Goal: Information Seeking & Learning: Learn about a topic

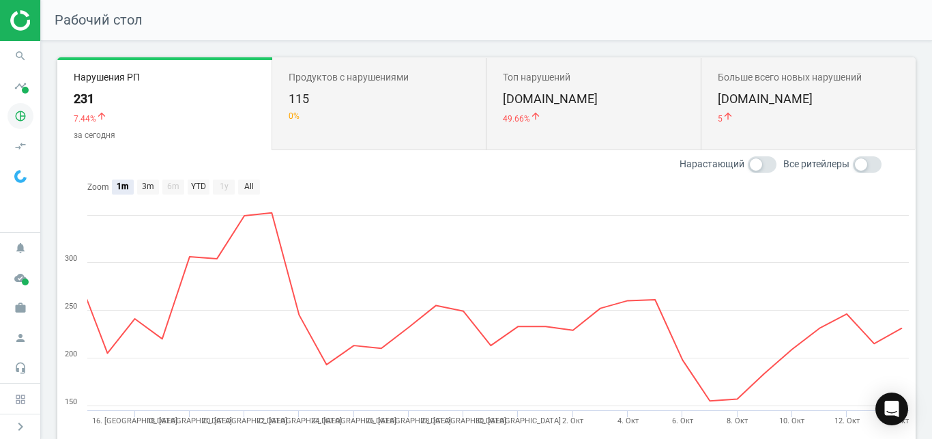
click at [25, 105] on icon "pie_chart_outlined" at bounding box center [21, 116] width 26 height 26
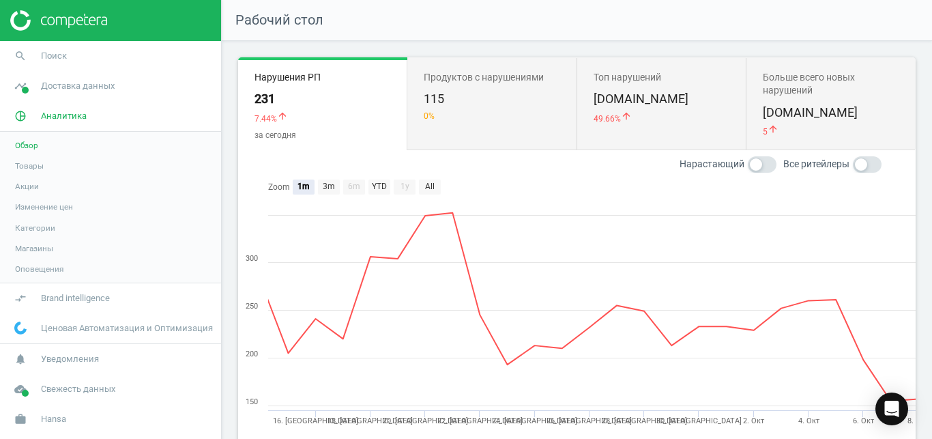
click at [34, 164] on span "Товары" at bounding box center [29, 165] width 29 height 11
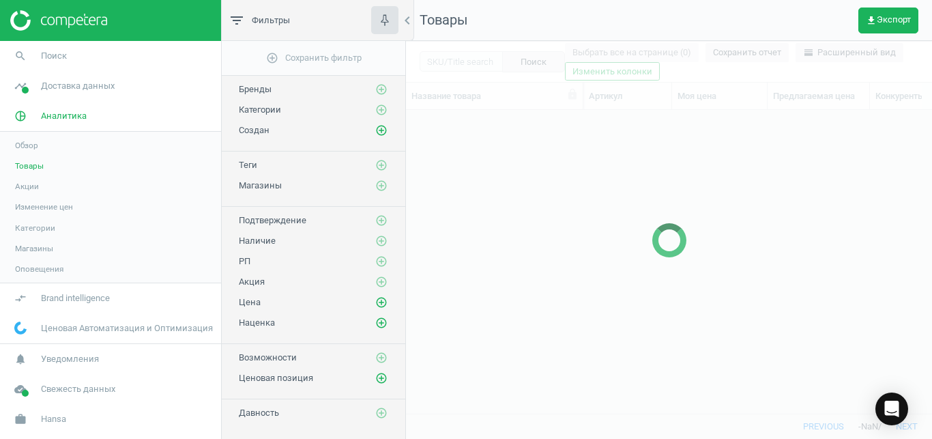
scroll to position [280, 514]
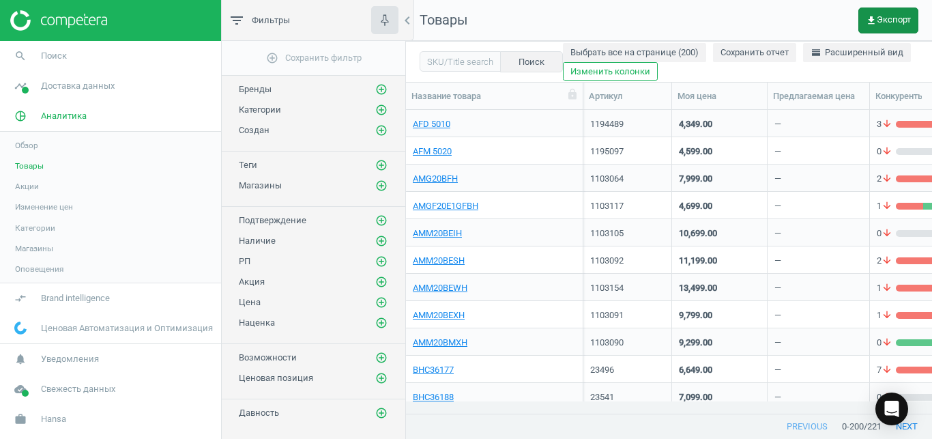
click at [894, 22] on span "get_app Экспорт" at bounding box center [888, 20] width 45 height 11
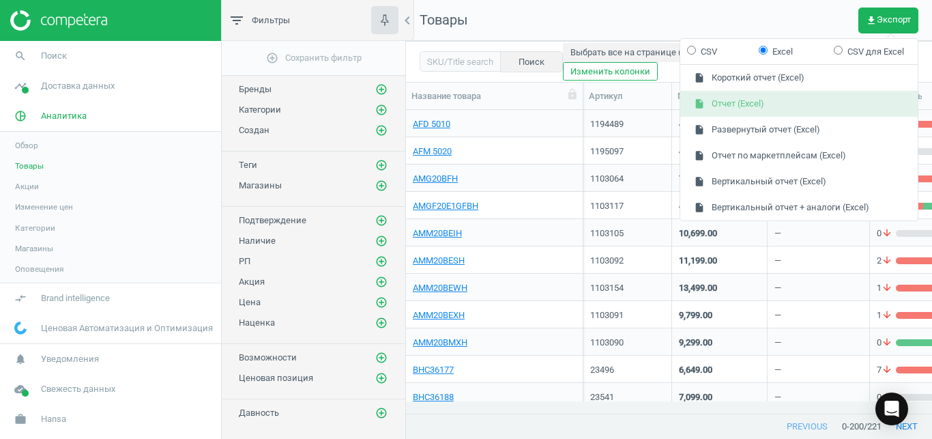
click at [811, 109] on button "insert_drive_file Отчет (Excel)" at bounding box center [798, 104] width 237 height 26
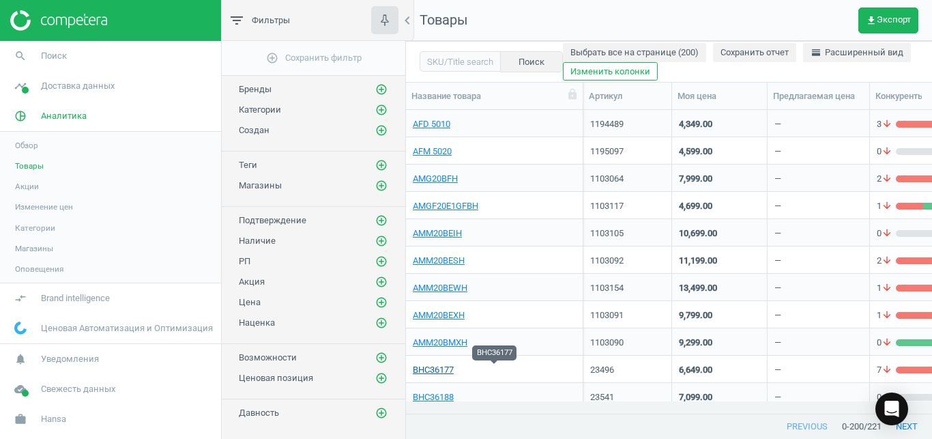
click at [436, 368] on link "BHC36177" at bounding box center [433, 370] width 41 height 12
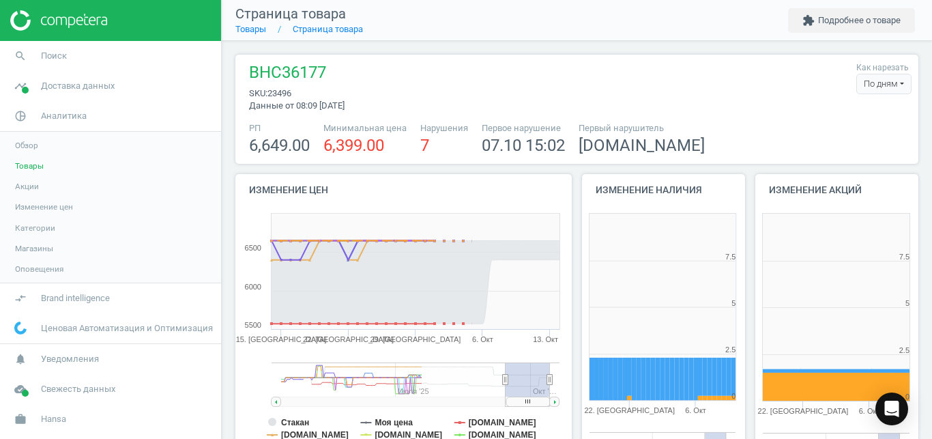
scroll to position [285, 173]
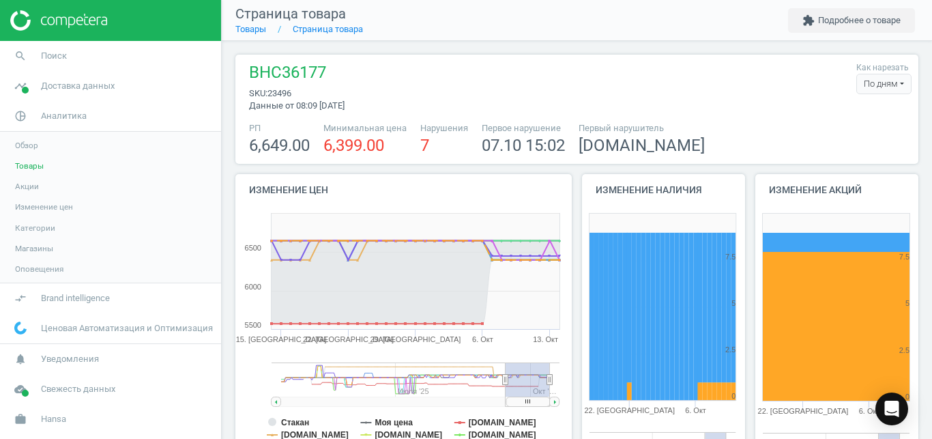
click at [885, 90] on div "По дням" at bounding box center [883, 84] width 55 height 20
click at [845, 125] on button "По часам" at bounding box center [867, 125] width 87 height 16
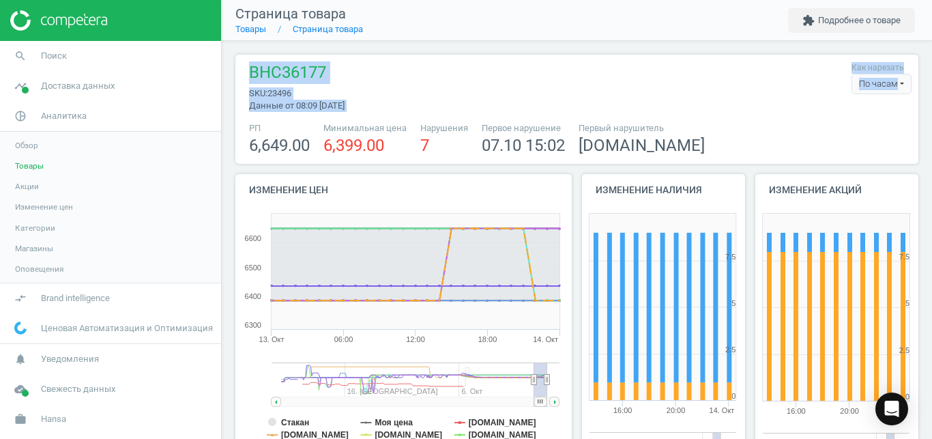
drag, startPoint x: 931, startPoint y: 33, endPoint x: 931, endPoint y: 81, distance: 47.8
click at [931, 81] on div "Страница товара Товары Страница товара extension Подробнее о товаре BHC36177 sk…" at bounding box center [577, 219] width 710 height 439
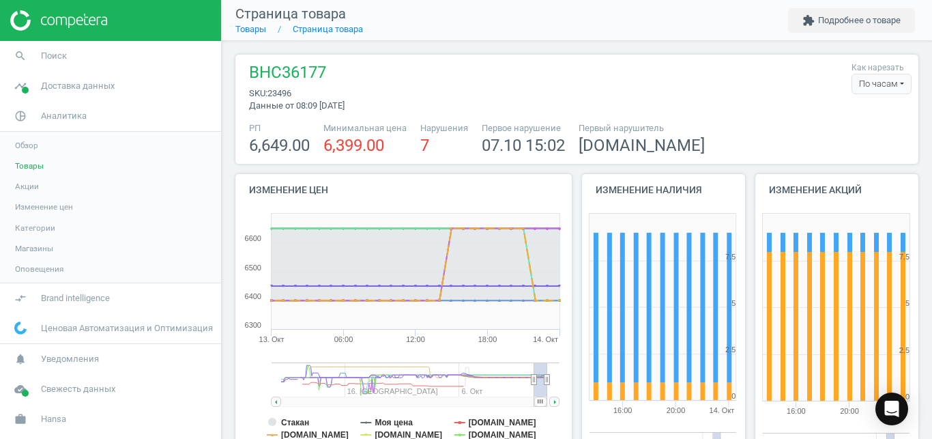
click at [834, 132] on div "РП 6,649.00 Минимальная цена 6,399.00 Нарушения 7 Первое нарушение 07.10 15:02 …" at bounding box center [576, 139] width 669 height 35
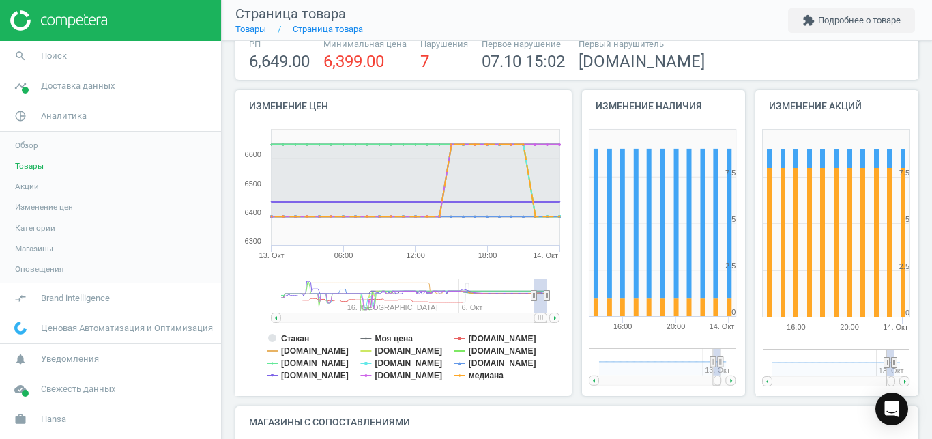
scroll to position [86, 0]
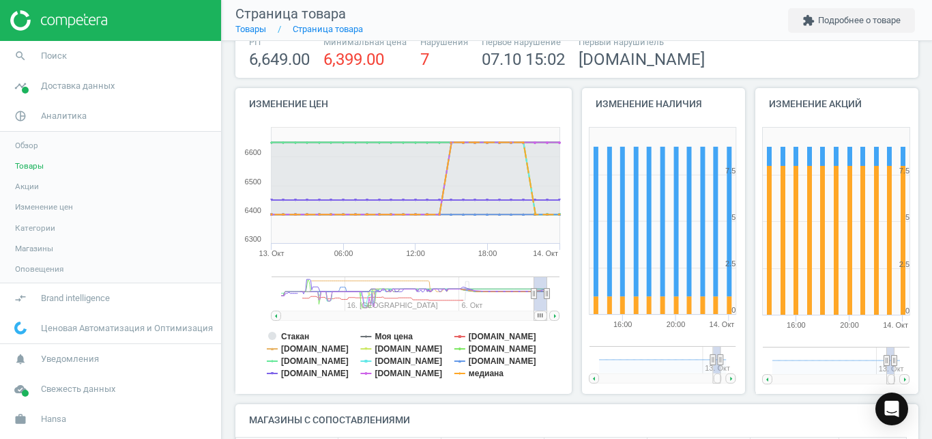
click at [506, 379] on rect at bounding box center [400, 257] width 331 height 273
click at [491, 374] on tspan "медиана" at bounding box center [486, 373] width 35 height 10
click at [482, 332] on tspan "[DOMAIN_NAME]" at bounding box center [503, 337] width 68 height 10
click at [317, 358] on tspan "[DOMAIN_NAME]" at bounding box center [315, 361] width 68 height 10
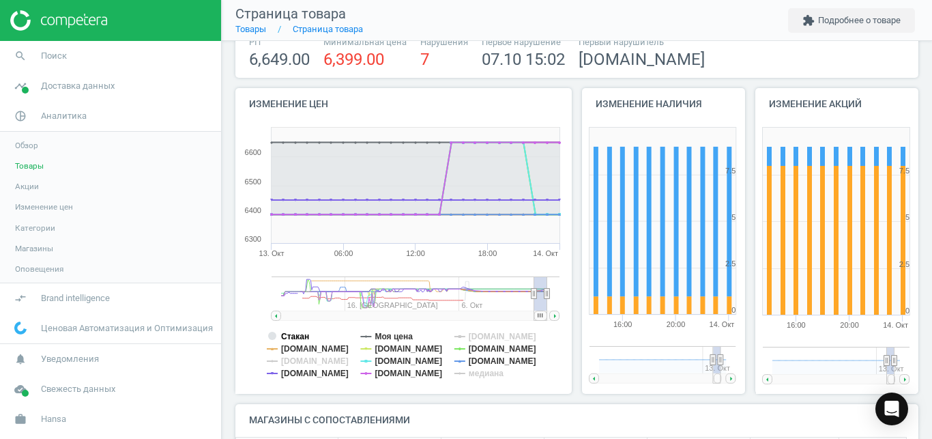
click at [308, 341] on tspan "Стакан" at bounding box center [295, 337] width 28 height 10
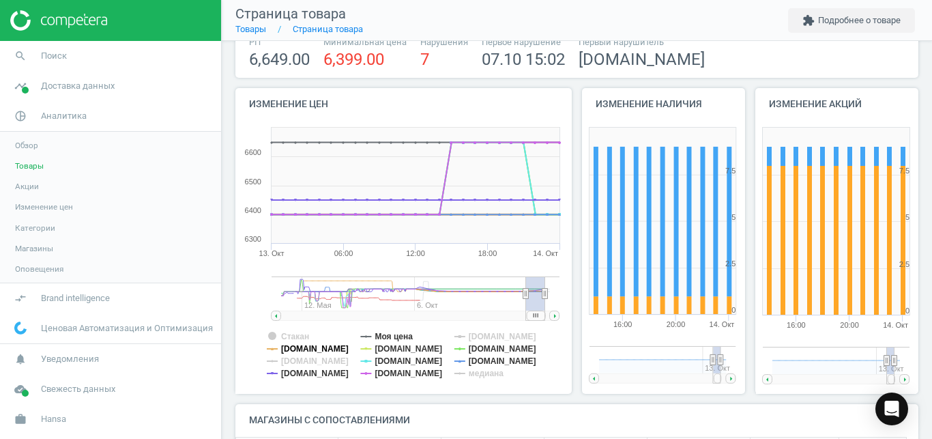
click at [307, 347] on tspan "[DOMAIN_NAME]" at bounding box center [315, 349] width 68 height 10
click at [287, 375] on tspan "[DOMAIN_NAME]" at bounding box center [315, 373] width 68 height 10
drag, startPoint x: 534, startPoint y: 321, endPoint x: 539, endPoint y: 315, distance: 7.8
click at [539, 315] on icon "Created with Highstock 6.2.0 Стакан Моя цена [DOMAIN_NAME] [DOMAIN_NAME] [DOMAI…" at bounding box center [400, 257] width 331 height 273
drag, startPoint x: 539, startPoint y: 315, endPoint x: 563, endPoint y: 315, distance: 23.9
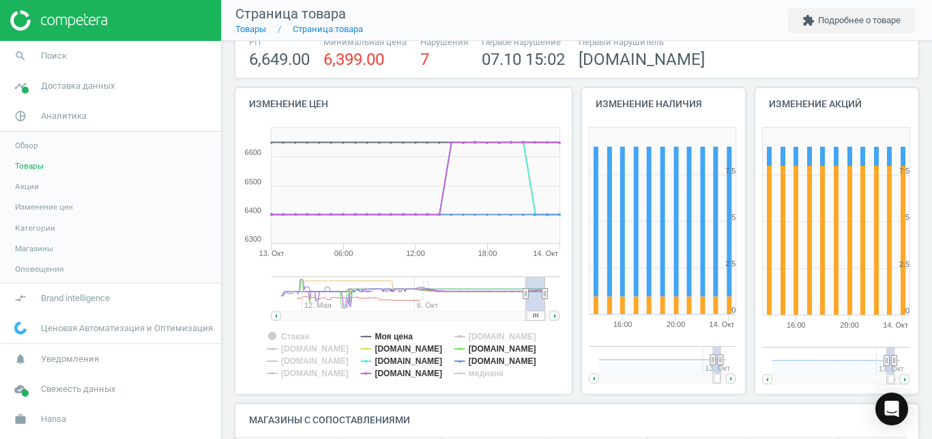
click at [563, 315] on icon "Created with Highstock 6.2.0 Стакан Моя цена [DOMAIN_NAME] [DOMAIN_NAME] [DOMAI…" at bounding box center [400, 257] width 331 height 273
click at [412, 351] on tspan "[DOMAIN_NAME]" at bounding box center [409, 349] width 68 height 10
click at [414, 362] on tspan "[DOMAIN_NAME]" at bounding box center [409, 361] width 68 height 10
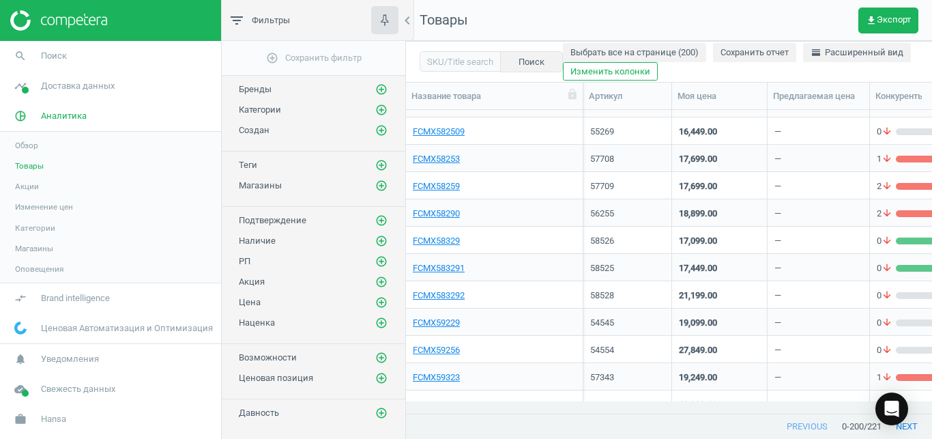
scroll to position [4117, 0]
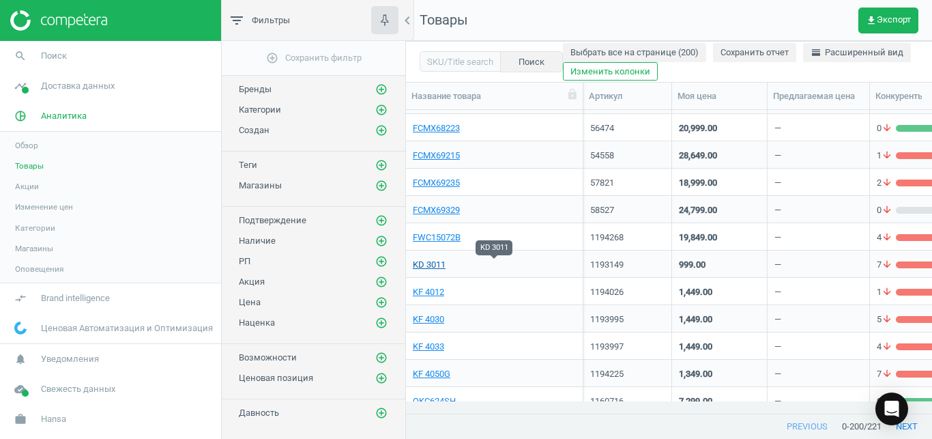
click at [433, 265] on link "KD 3011" at bounding box center [429, 265] width 33 height 12
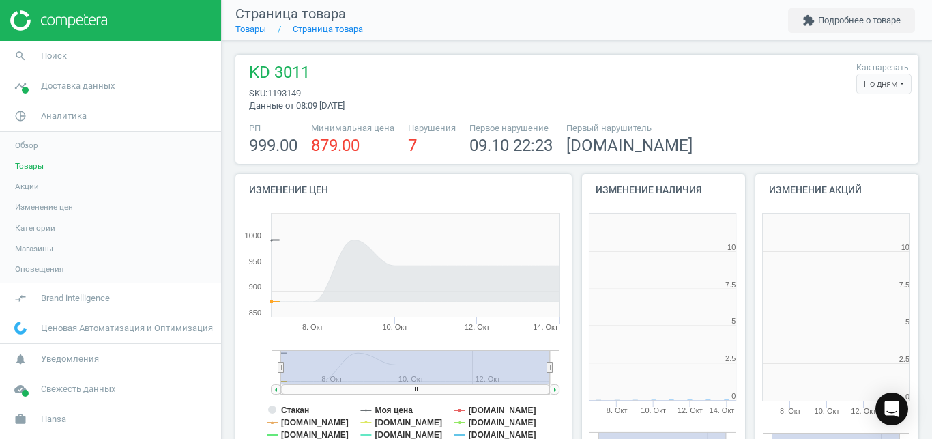
scroll to position [285, 173]
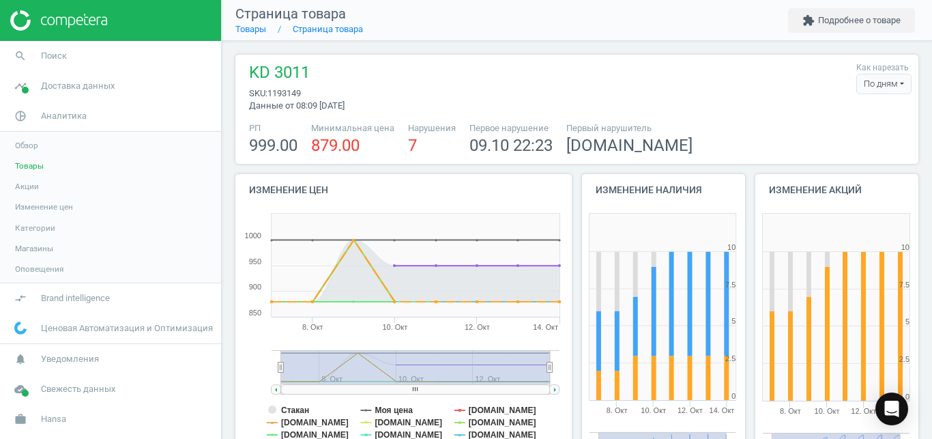
click at [881, 87] on div "По дням" at bounding box center [883, 84] width 55 height 20
click at [854, 121] on button "По часам" at bounding box center [867, 125] width 87 height 16
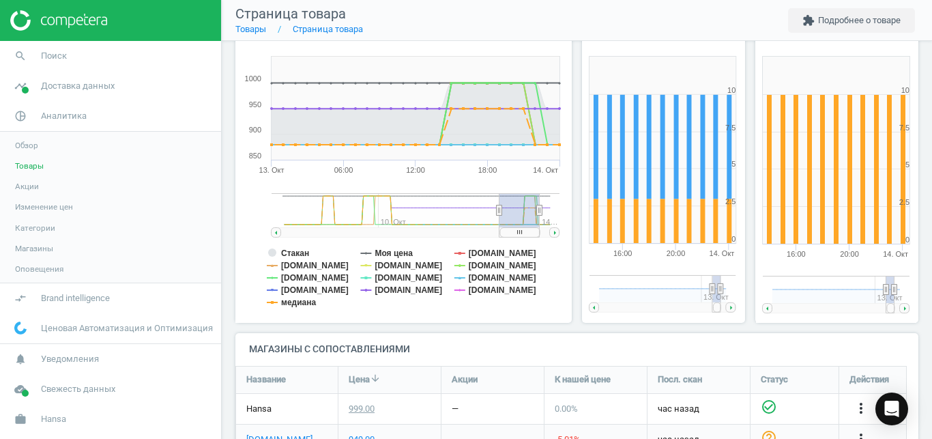
scroll to position [160, 0]
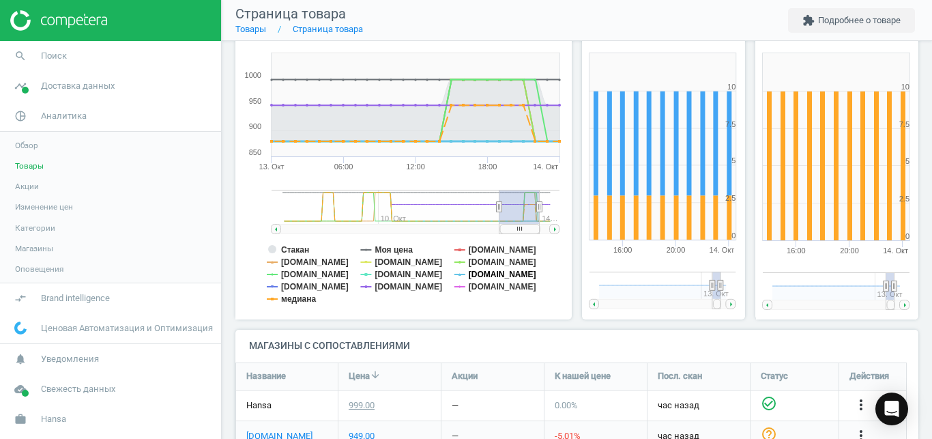
click at [496, 273] on tspan "[DOMAIN_NAME]" at bounding box center [503, 275] width 68 height 10
click at [405, 282] on tspan "[DOMAIN_NAME]" at bounding box center [409, 287] width 68 height 10
click at [396, 272] on tspan "[DOMAIN_NAME]" at bounding box center [409, 275] width 68 height 10
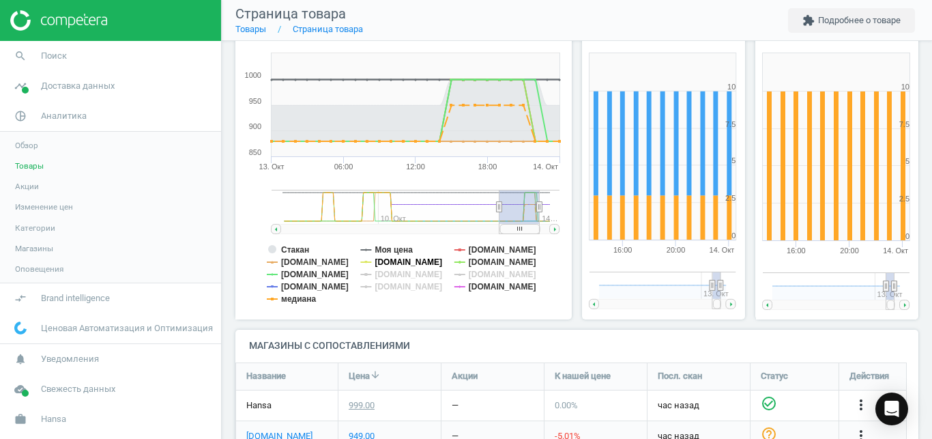
click at [399, 263] on tspan "[DOMAIN_NAME]" at bounding box center [409, 262] width 68 height 10
click at [303, 283] on tspan "[DOMAIN_NAME]" at bounding box center [315, 287] width 68 height 10
click at [305, 246] on tspan "Стакан" at bounding box center [295, 250] width 28 height 10
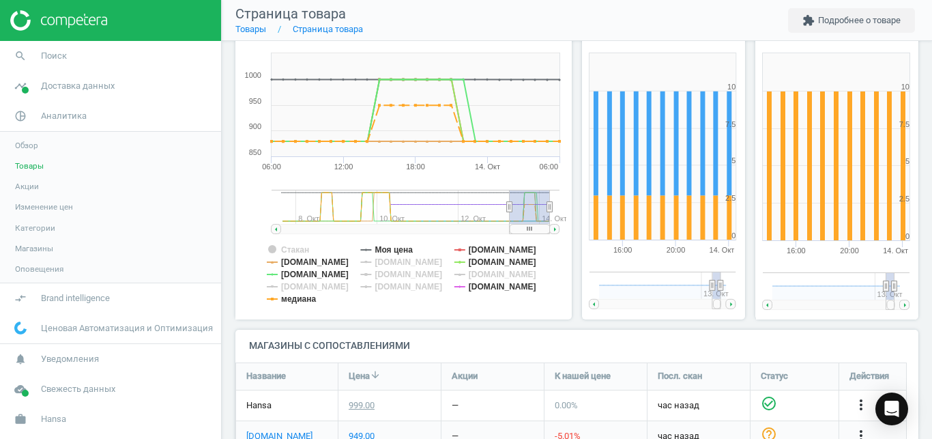
drag, startPoint x: 523, startPoint y: 229, endPoint x: 568, endPoint y: 229, distance: 45.0
click at [568, 229] on div "Изменение цен Created with Highstock 6.2.0 Стакан Моя цена [DOMAIN_NAME] [DOMAI…" at bounding box center [404, 172] width 347 height 316
click at [492, 250] on tspan "[DOMAIN_NAME]" at bounding box center [503, 250] width 68 height 10
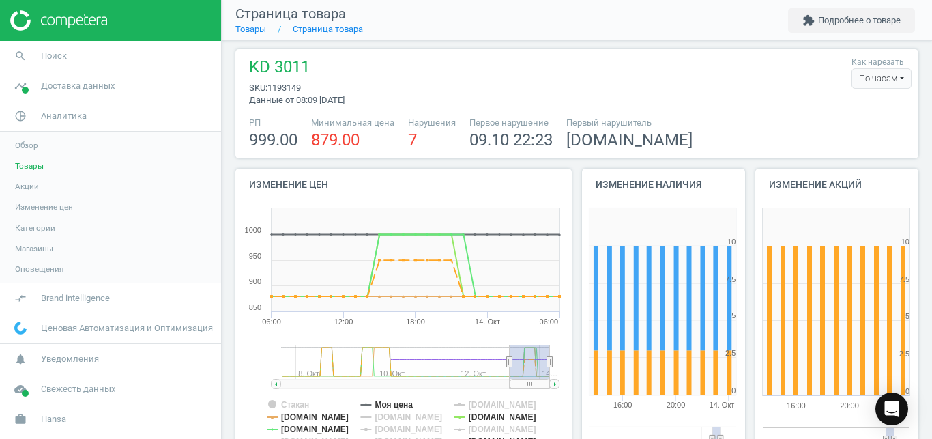
scroll to position [0, 0]
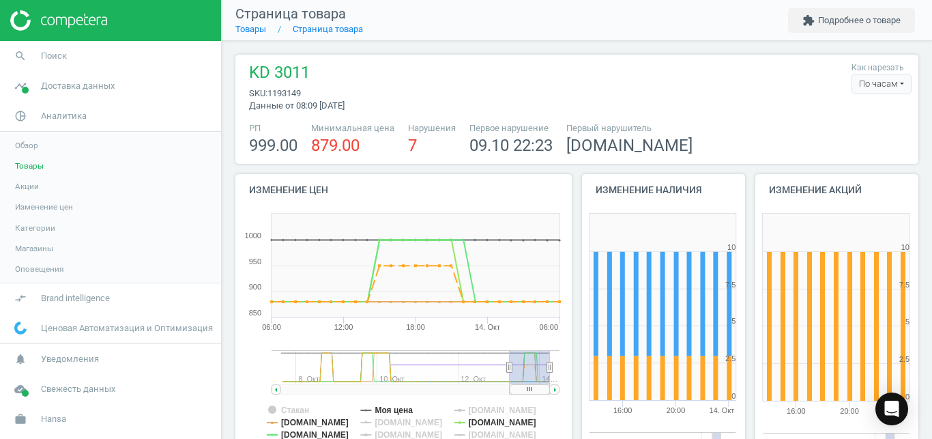
click at [845, 104] on div "Как нарезать По часам По дням По часам" at bounding box center [878, 86] width 67 height 50
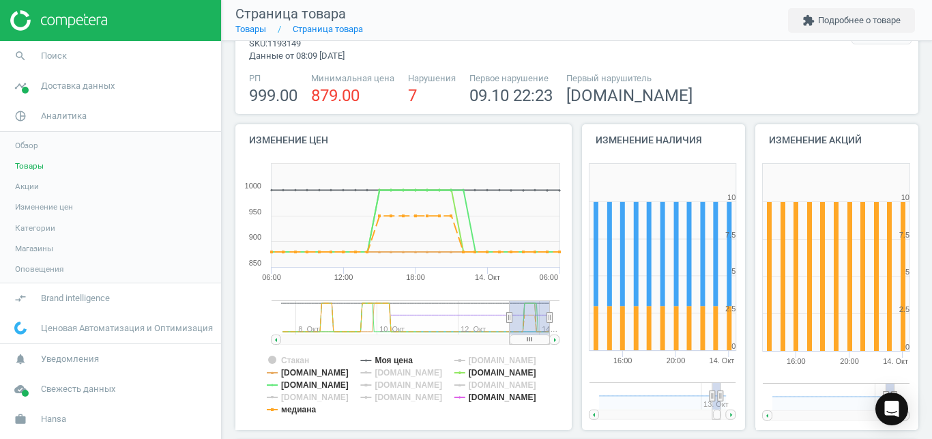
scroll to position [74, 0]
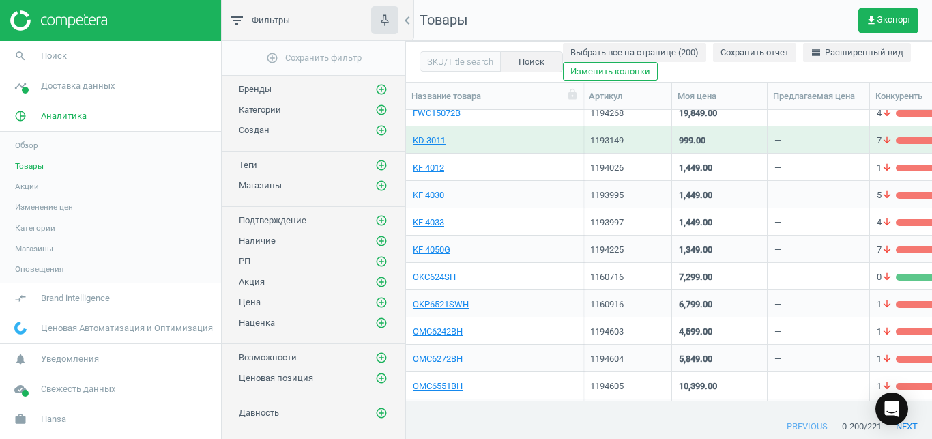
scroll to position [4283, 0]
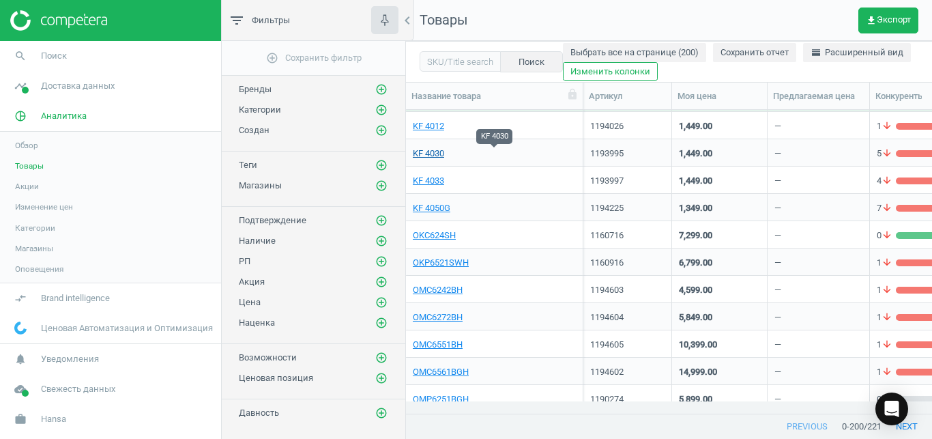
click at [434, 151] on link "KF 4030" at bounding box center [428, 153] width 31 height 12
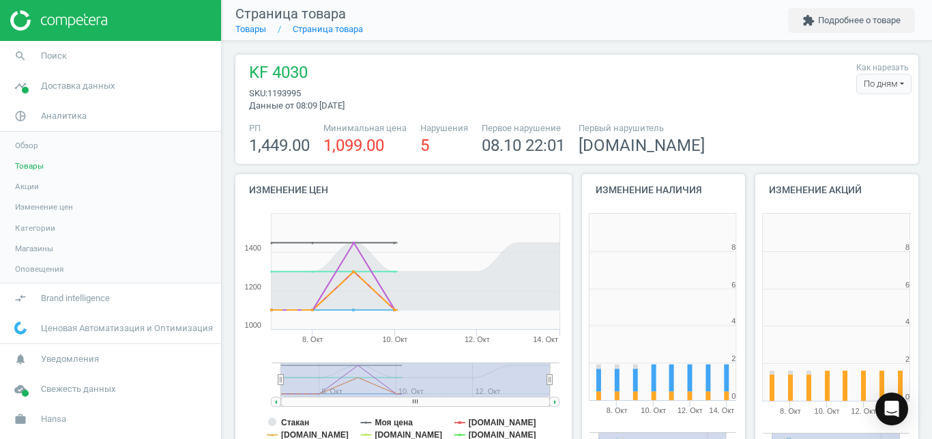
scroll to position [285, 173]
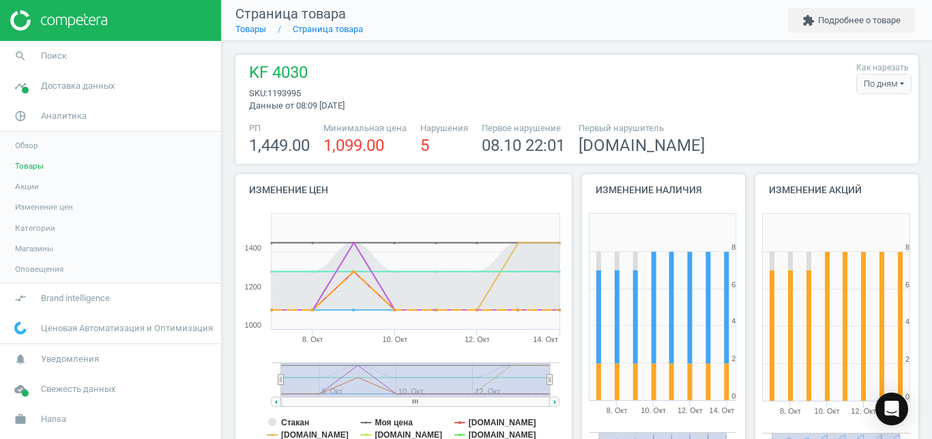
click at [871, 89] on div "По дням" at bounding box center [883, 84] width 55 height 20
click at [847, 124] on button "По часам" at bounding box center [867, 125] width 87 height 16
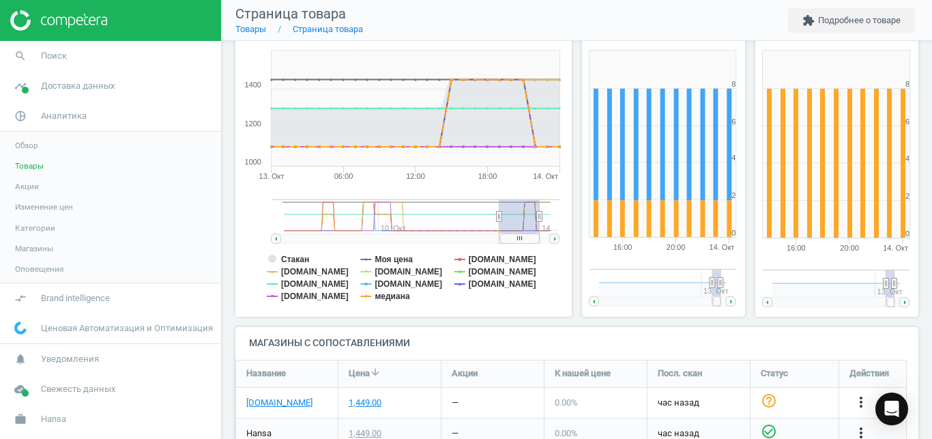
scroll to position [176, 0]
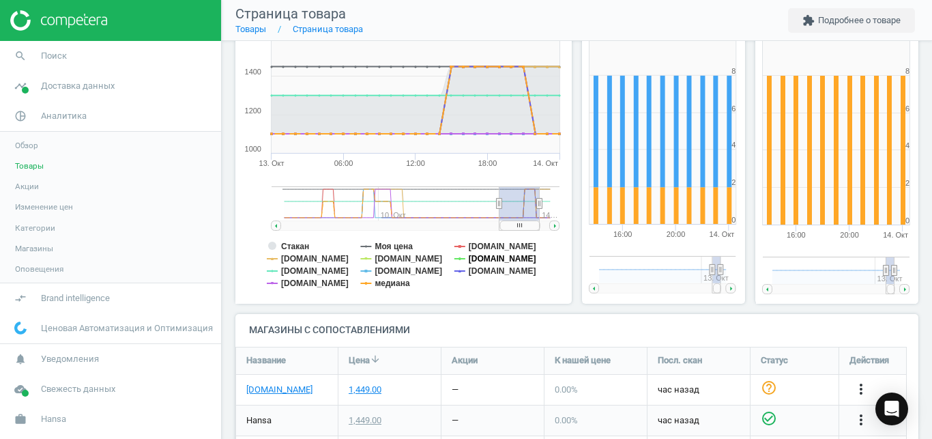
click at [474, 257] on tspan "[DOMAIN_NAME]" at bounding box center [503, 259] width 68 height 10
click at [394, 284] on tspan "медиана" at bounding box center [392, 283] width 35 height 10
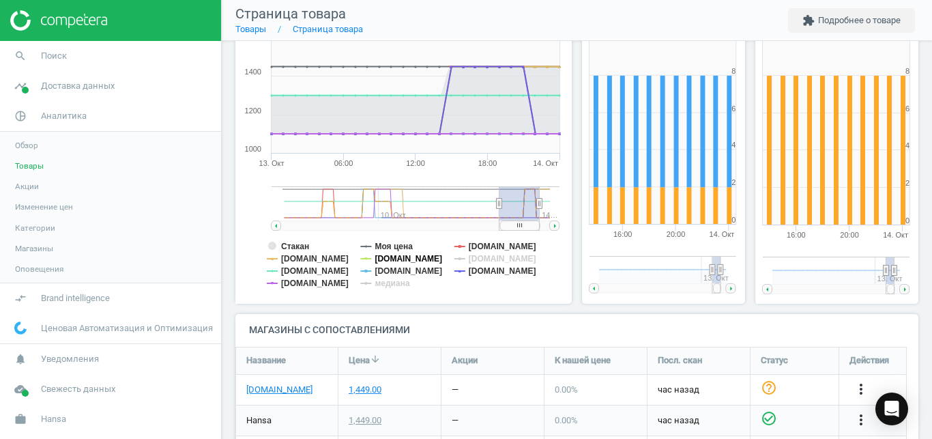
click at [378, 255] on tspan "[DOMAIN_NAME]" at bounding box center [409, 259] width 68 height 10
click at [317, 269] on tspan "[DOMAIN_NAME]" at bounding box center [315, 271] width 68 height 10
click at [307, 246] on tspan "Стакан" at bounding box center [295, 247] width 28 height 10
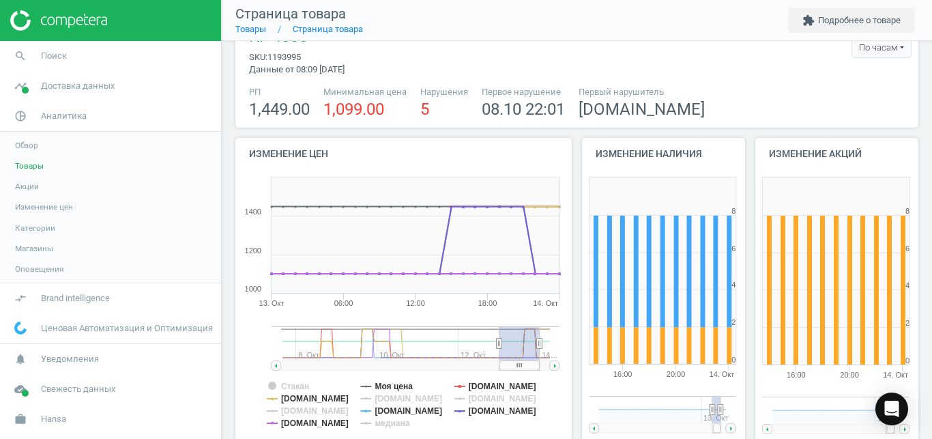
scroll to position [49, 0]
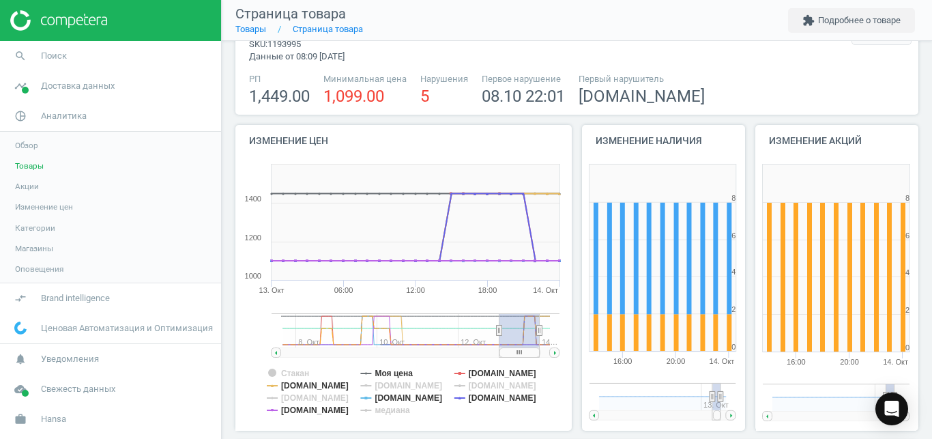
drag, startPoint x: 519, startPoint y: 353, endPoint x: 546, endPoint y: 357, distance: 27.5
click at [546, 357] on icon "Created with Highstock 6.2.0 Стакан Моя цена [DOMAIN_NAME] [DOMAIN_NAME] [DOMAI…" at bounding box center [400, 294] width 331 height 273
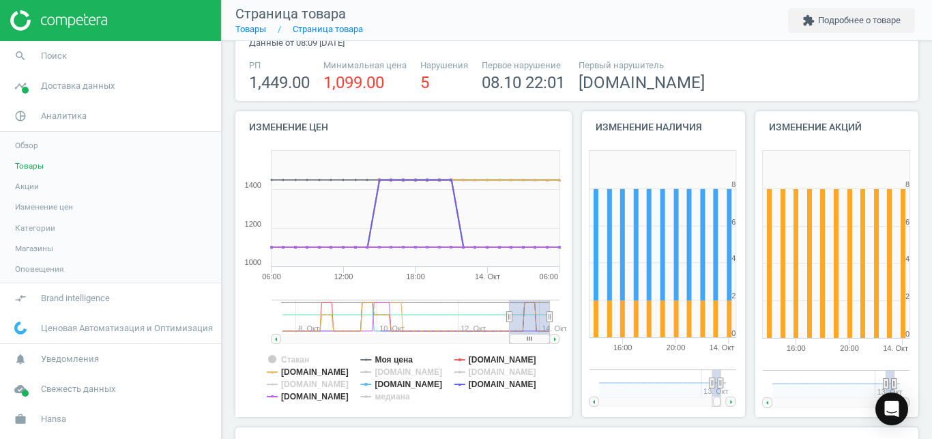
scroll to position [78, 0]
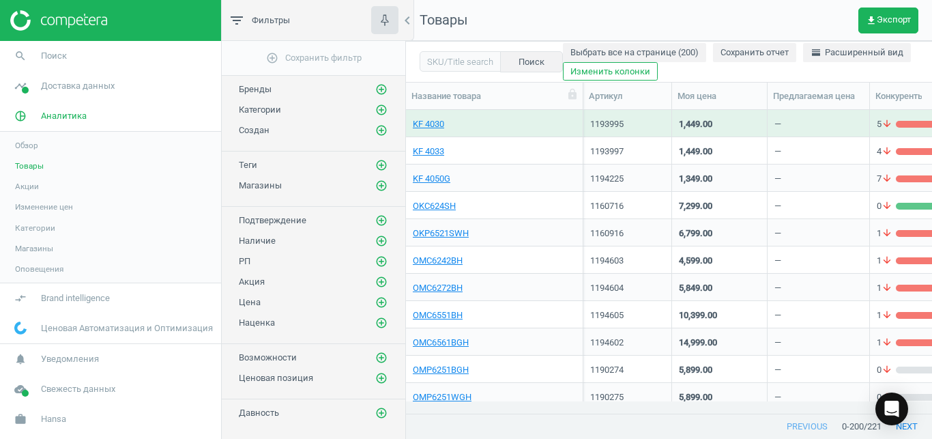
scroll to position [4255, 0]
